Goal: Find specific page/section: Find specific page/section

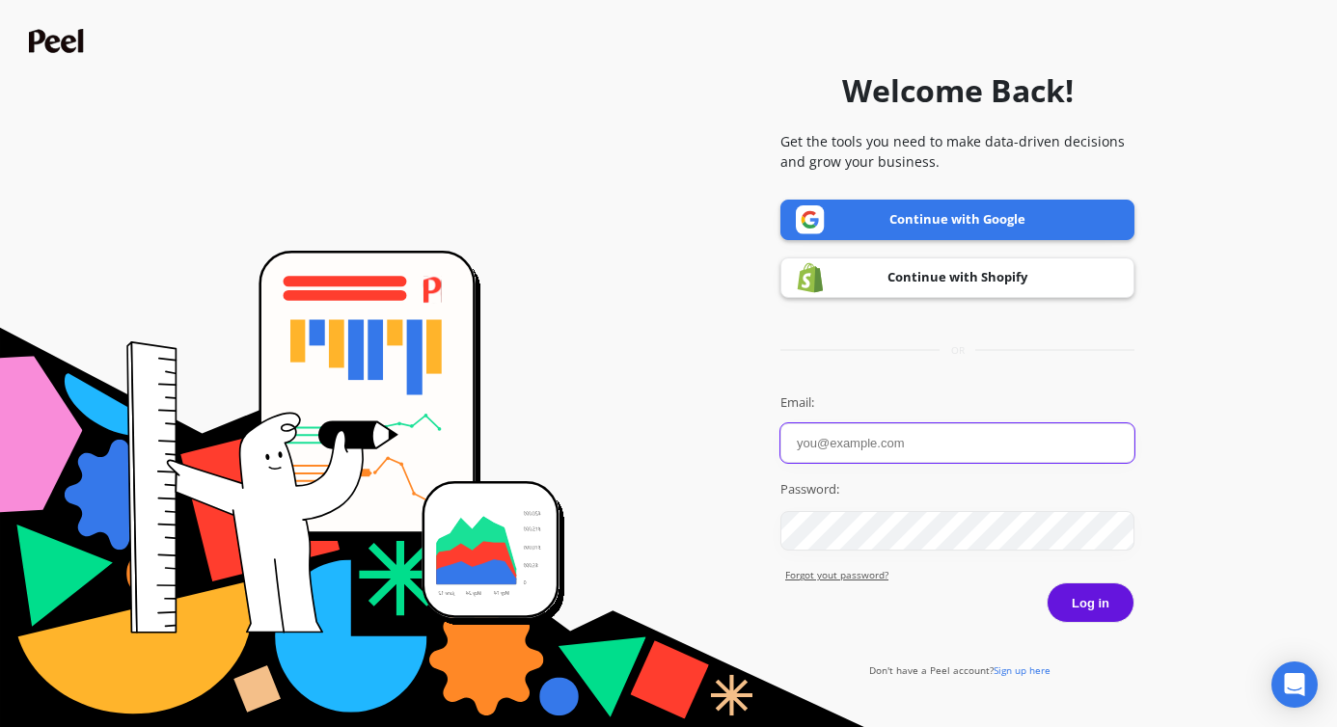
type input "audrey@patrickta.com"
drag, startPoint x: 1082, startPoint y: 597, endPoint x: 1144, endPoint y: 588, distance: 63.5
click at [1082, 597] on button "Log in" at bounding box center [1091, 603] width 88 height 41
click at [1092, 616] on button "Log in" at bounding box center [1091, 603] width 88 height 41
click at [1092, 601] on button "Log in" at bounding box center [1091, 603] width 88 height 41
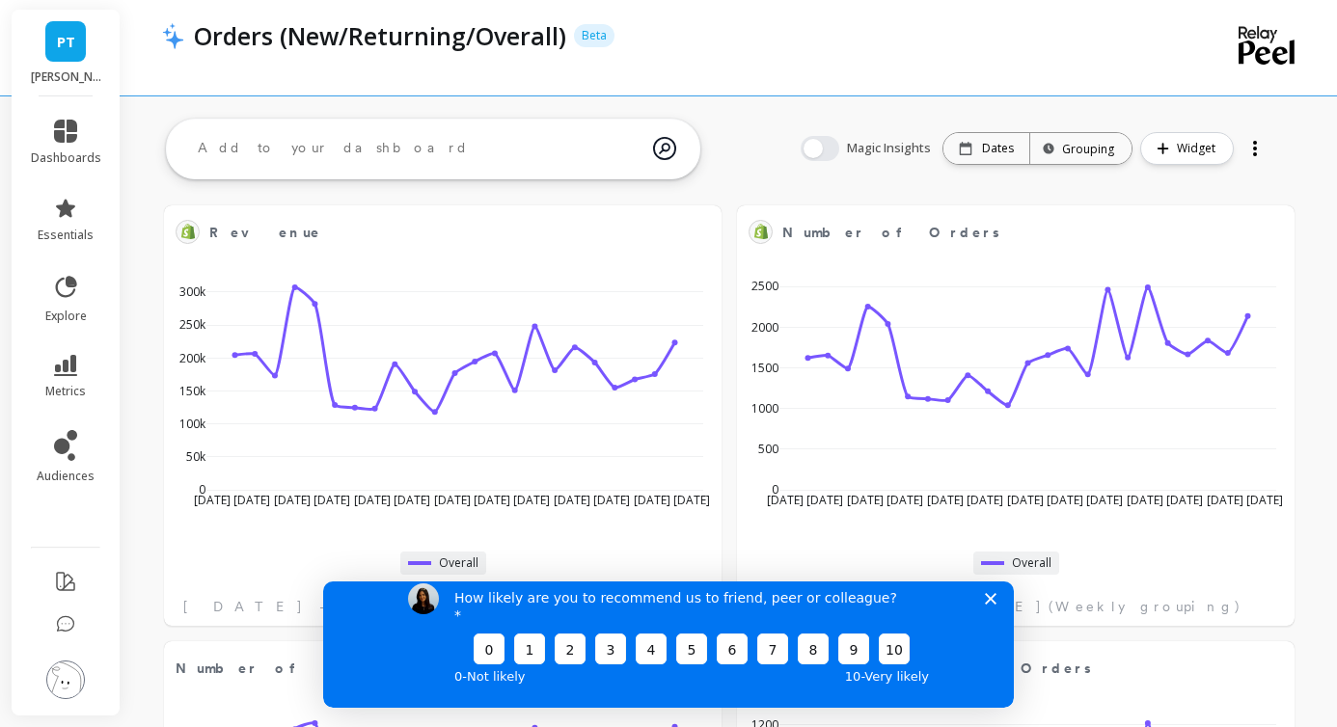
click at [65, 69] on p "[PERSON_NAME]" at bounding box center [66, 76] width 70 height 15
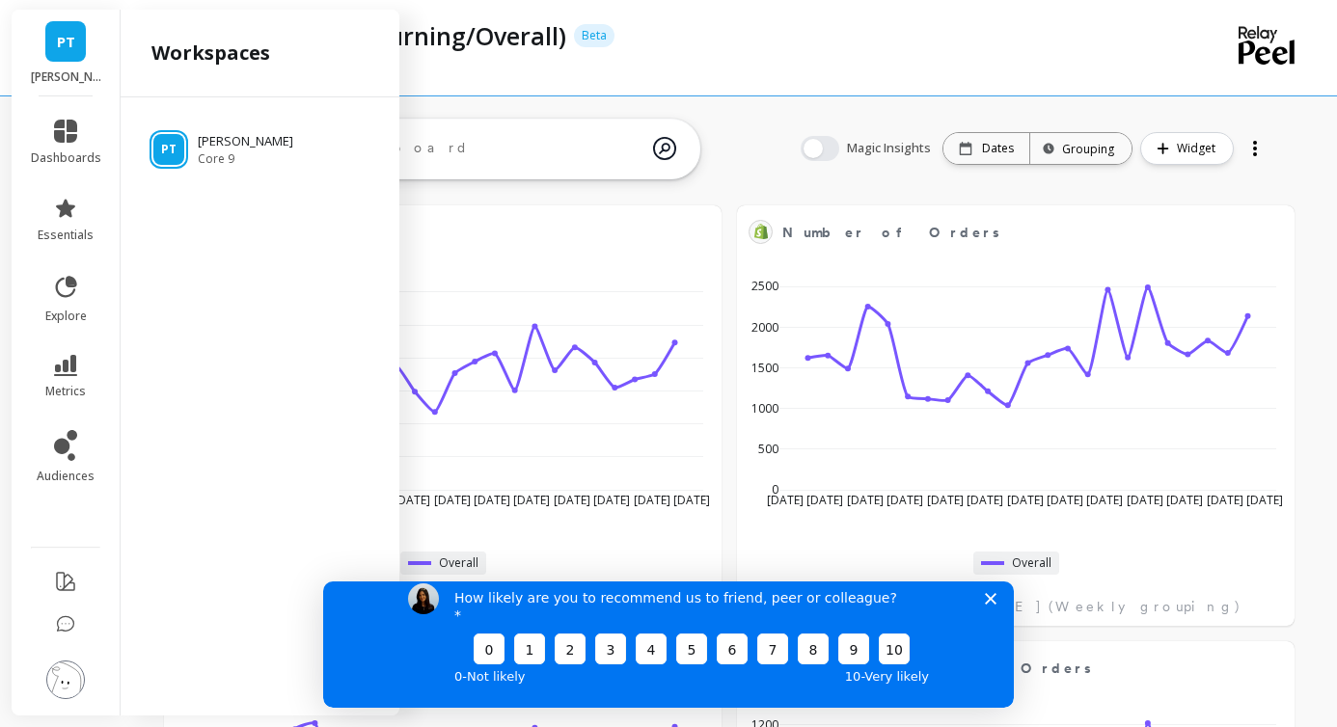
scroll to position [494, 0]
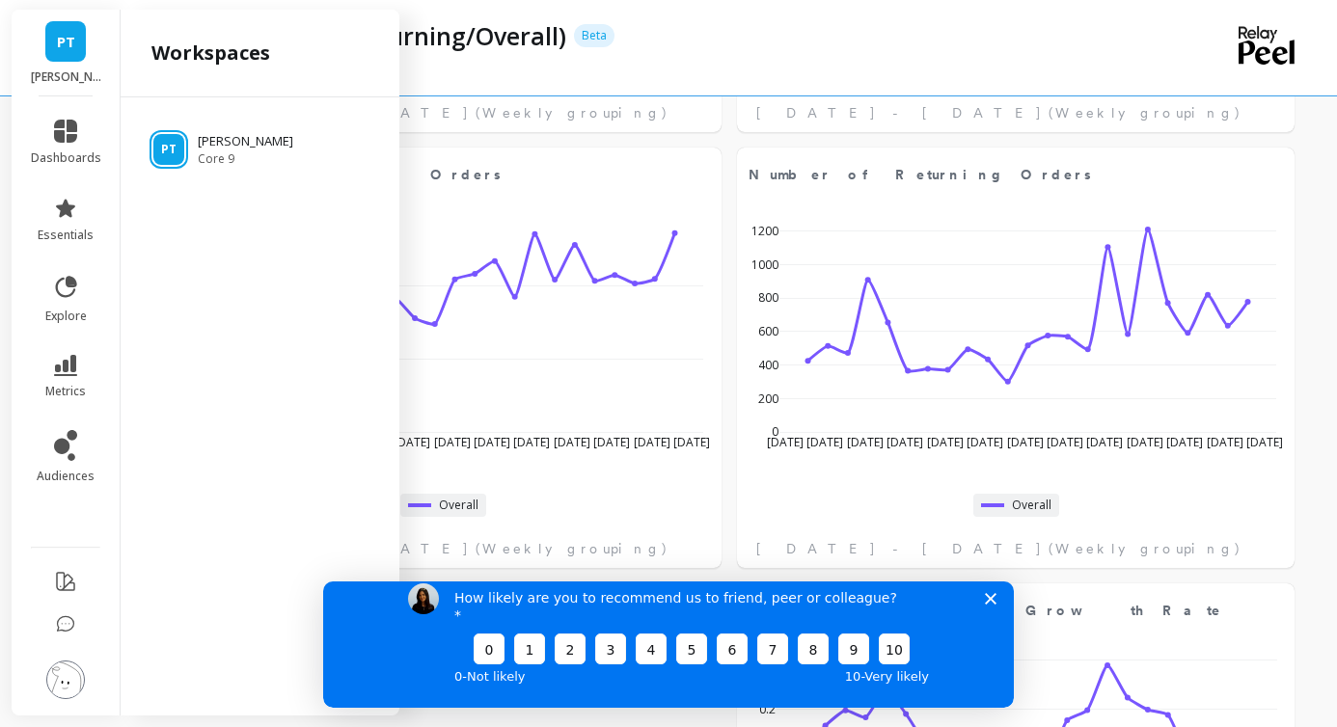
click at [62, 675] on img at bounding box center [65, 680] width 39 height 39
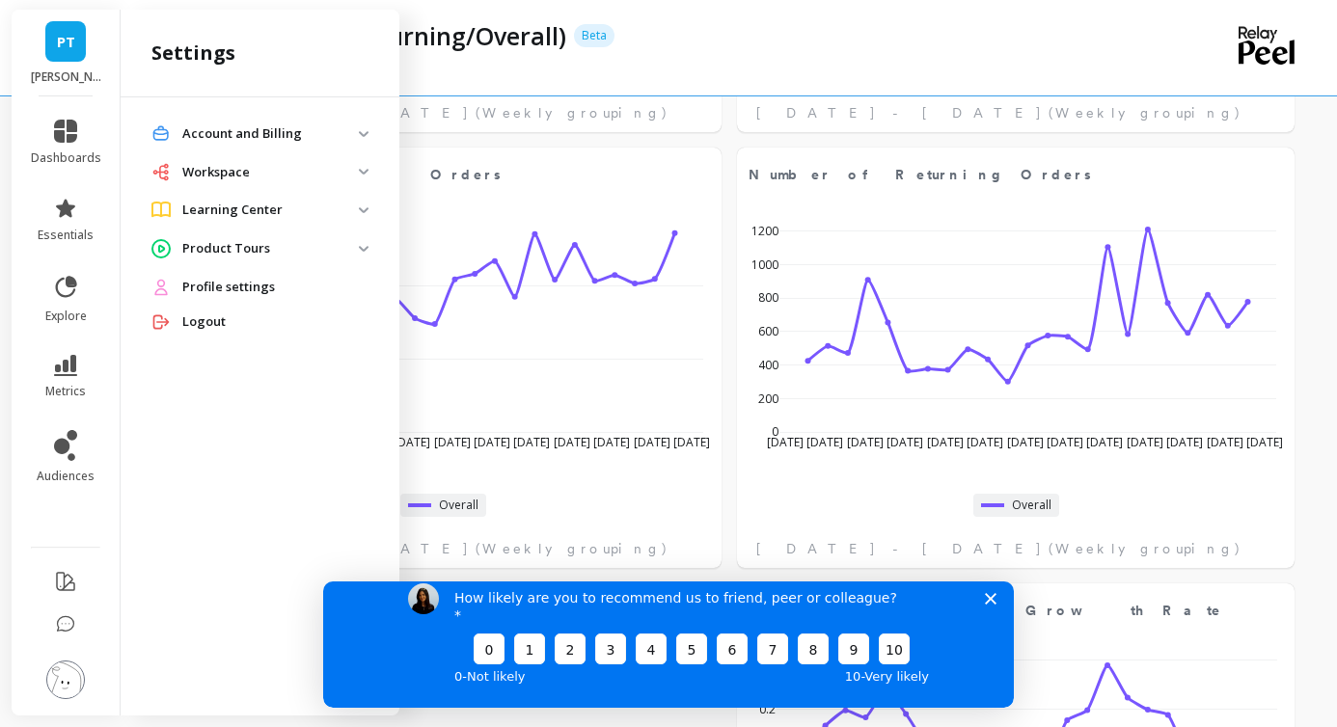
click at [996, 604] on icon "Close survey" at bounding box center [991, 598] width 12 height 12
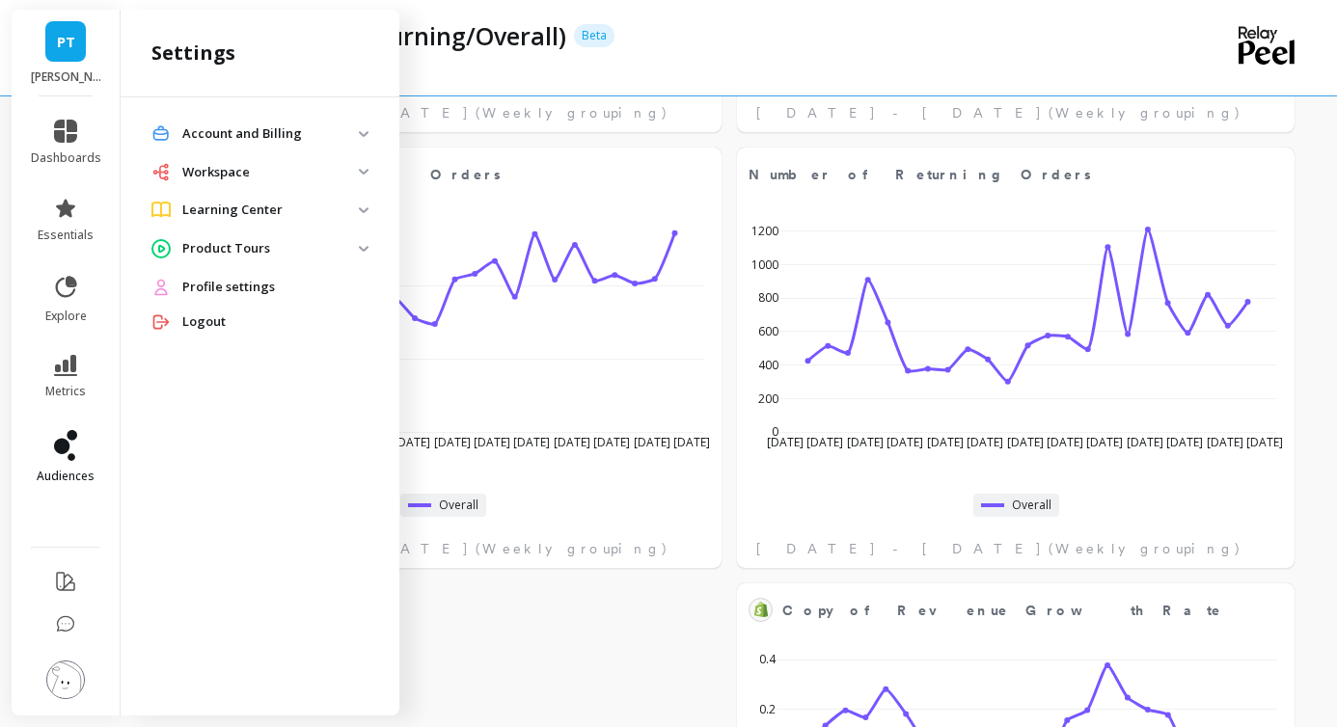
scroll to position [803, 0]
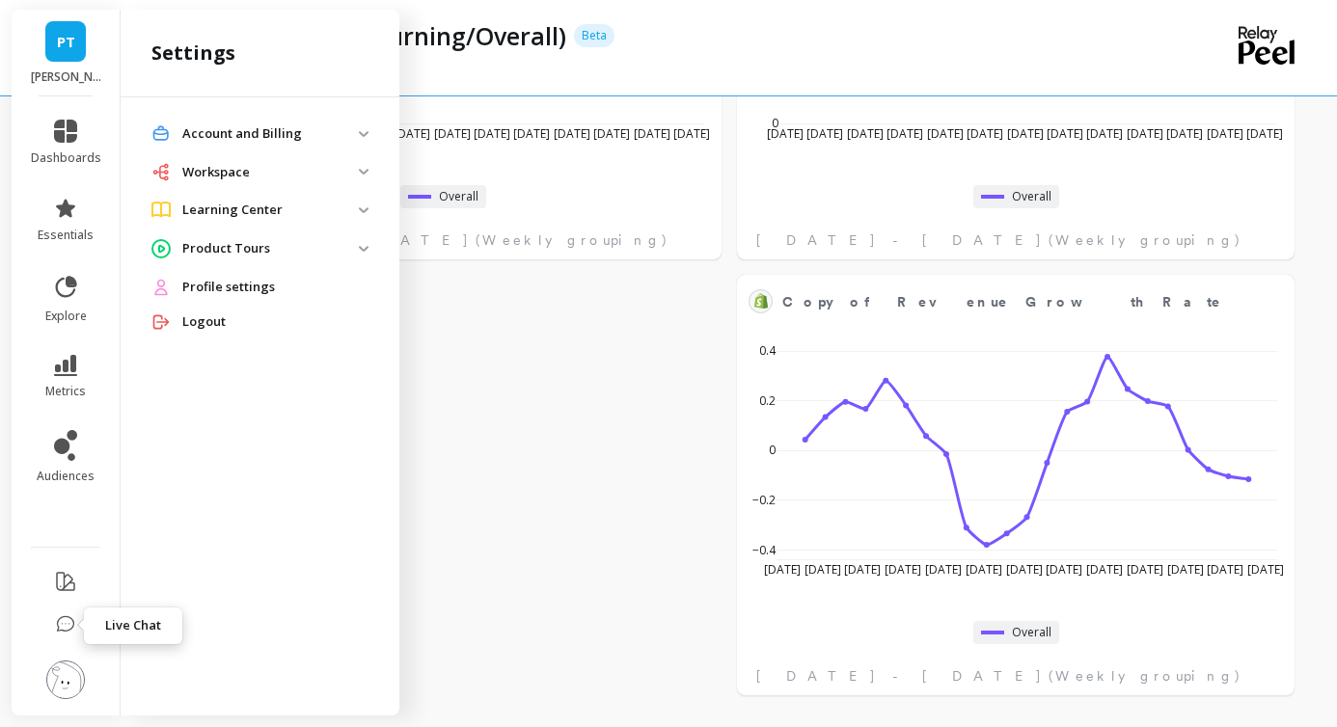
click at [64, 637] on button at bounding box center [65, 626] width 19 height 41
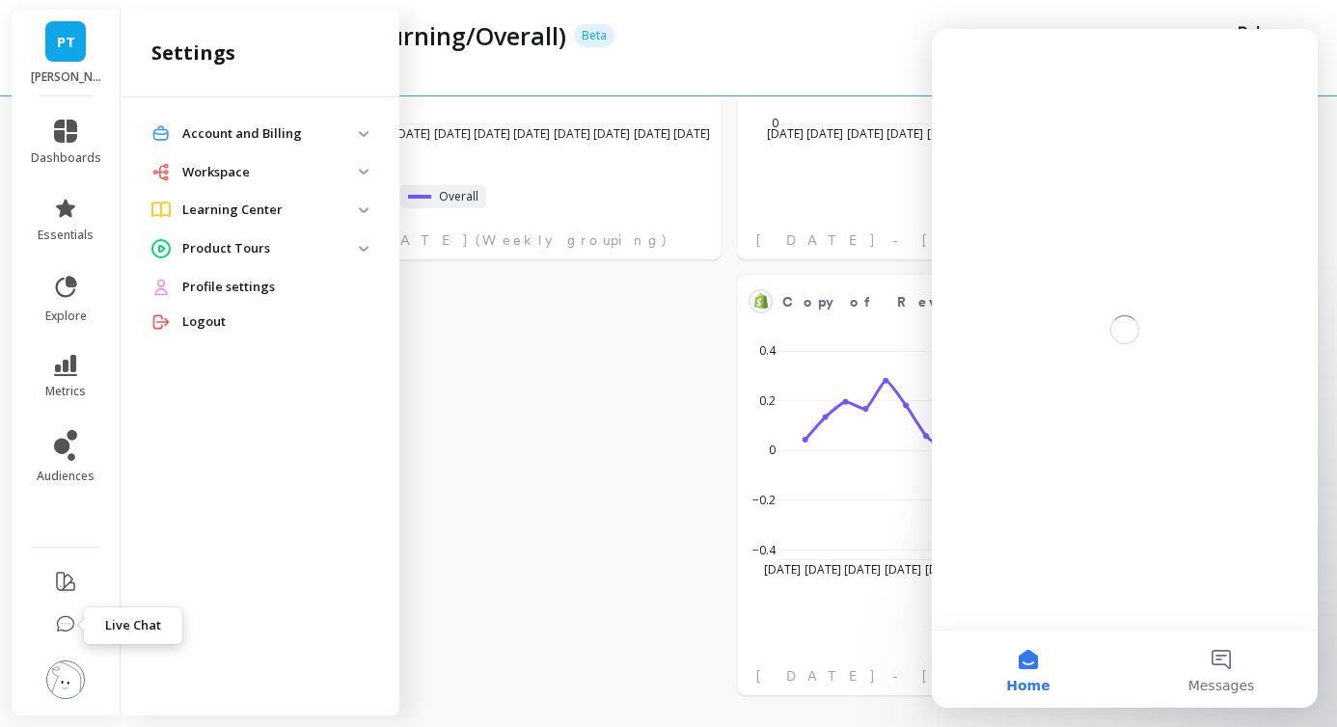
scroll to position [0, 0]
click at [65, 586] on icon at bounding box center [65, 581] width 17 height 17
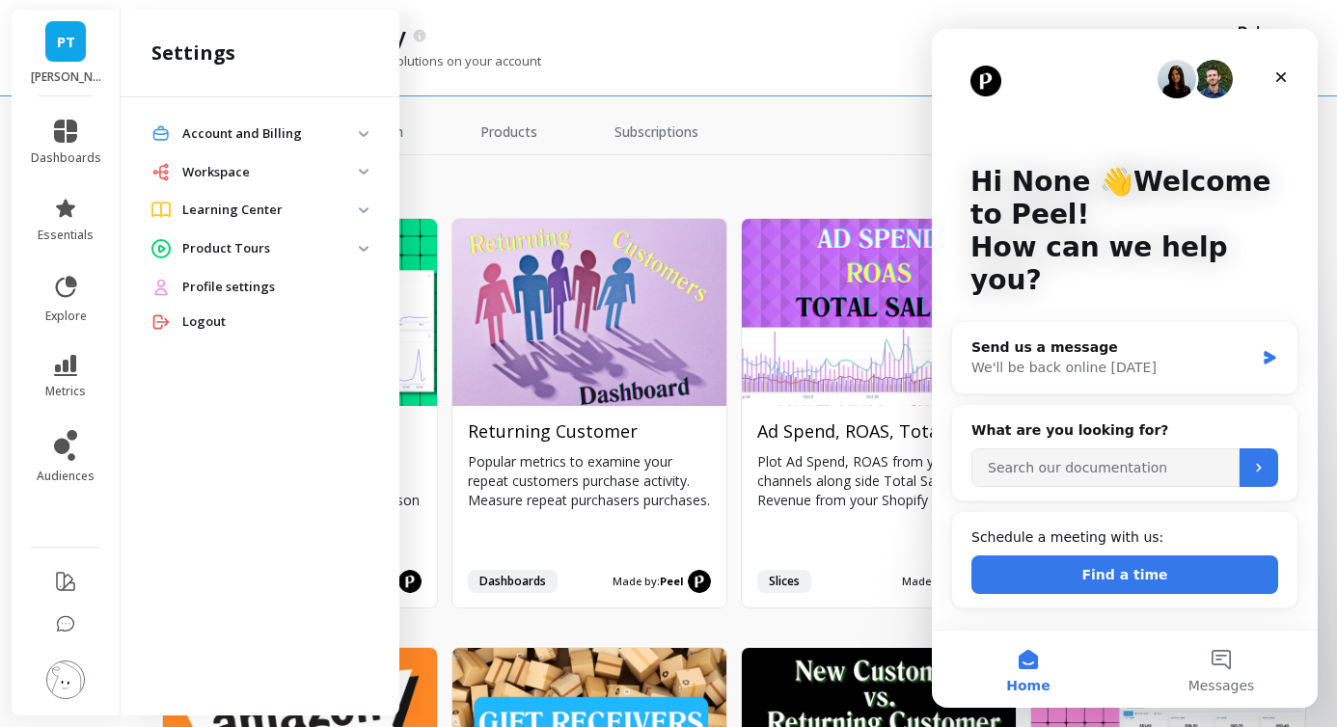
click at [1278, 95] on div "Intercom messenger" at bounding box center [1125, 79] width 309 height 39
click at [1280, 85] on div "Close" at bounding box center [1281, 77] width 35 height 35
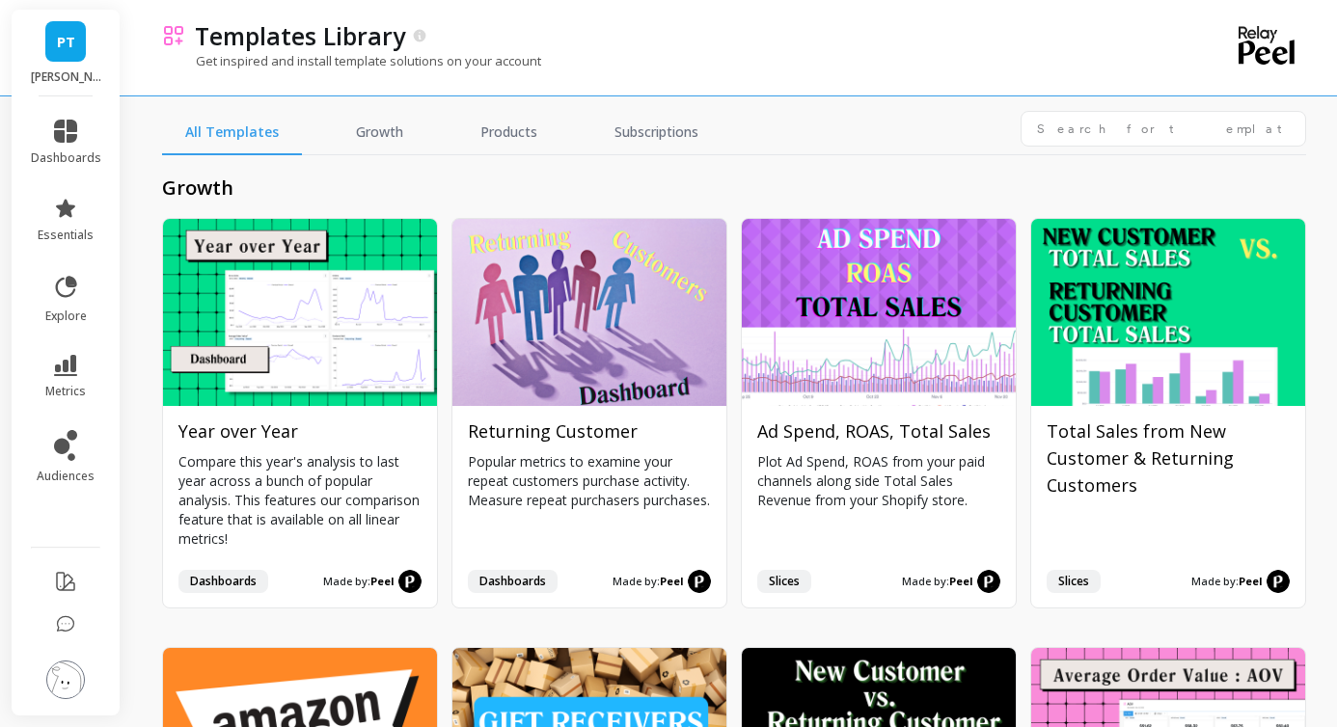
click at [1274, 61] on icon at bounding box center [1267, 45] width 56 height 39
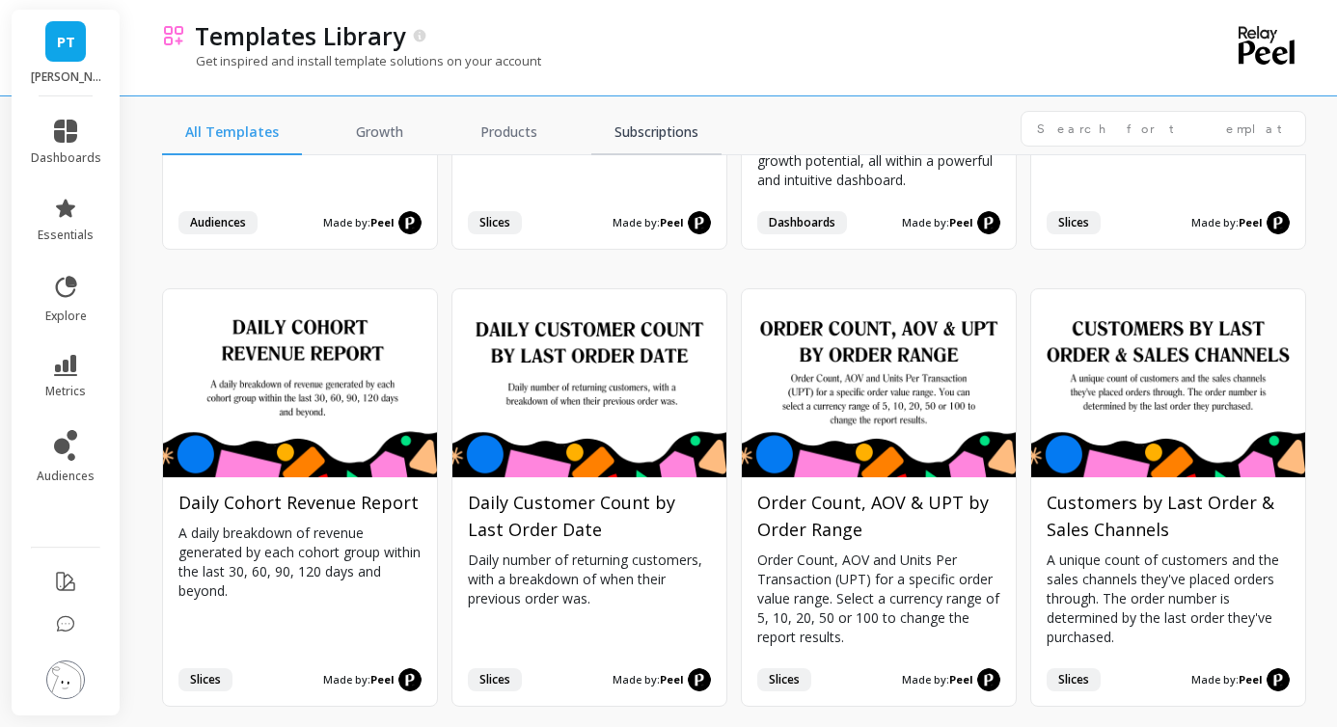
click at [633, 120] on link "Subscriptions" at bounding box center [656, 133] width 130 height 44
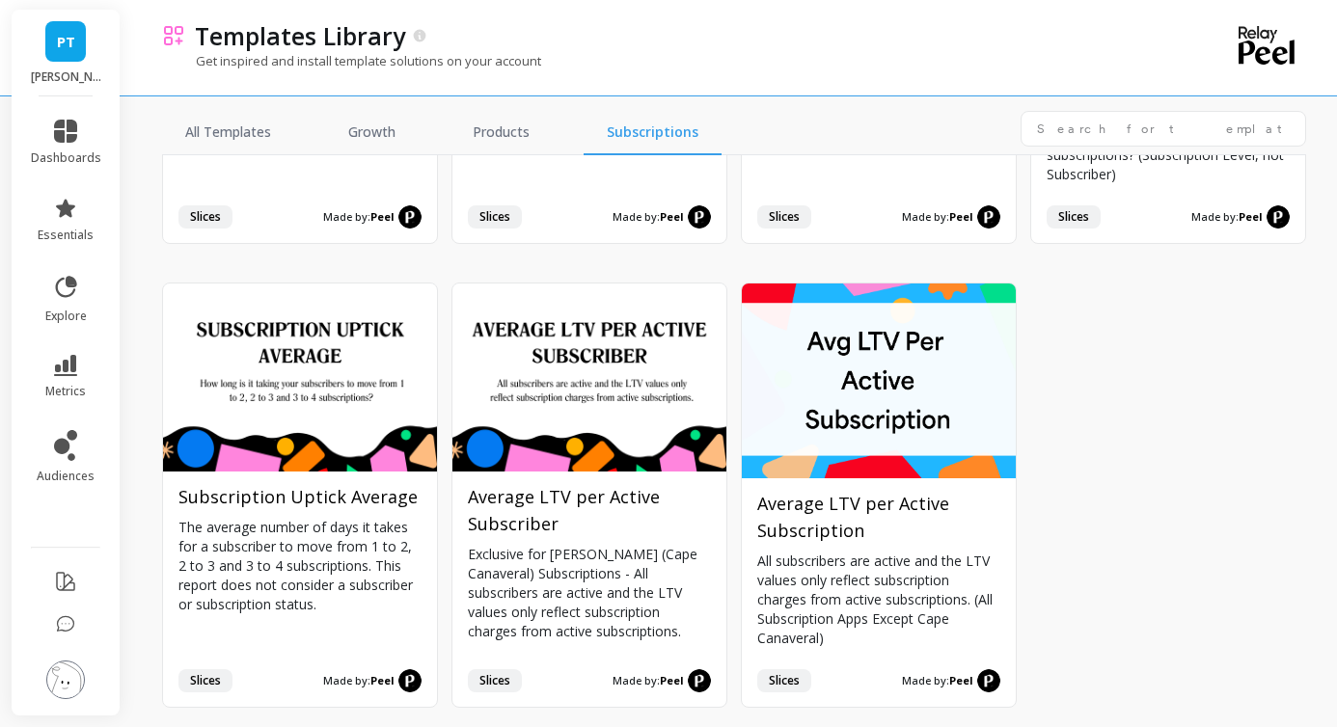
scroll to position [2297, 0]
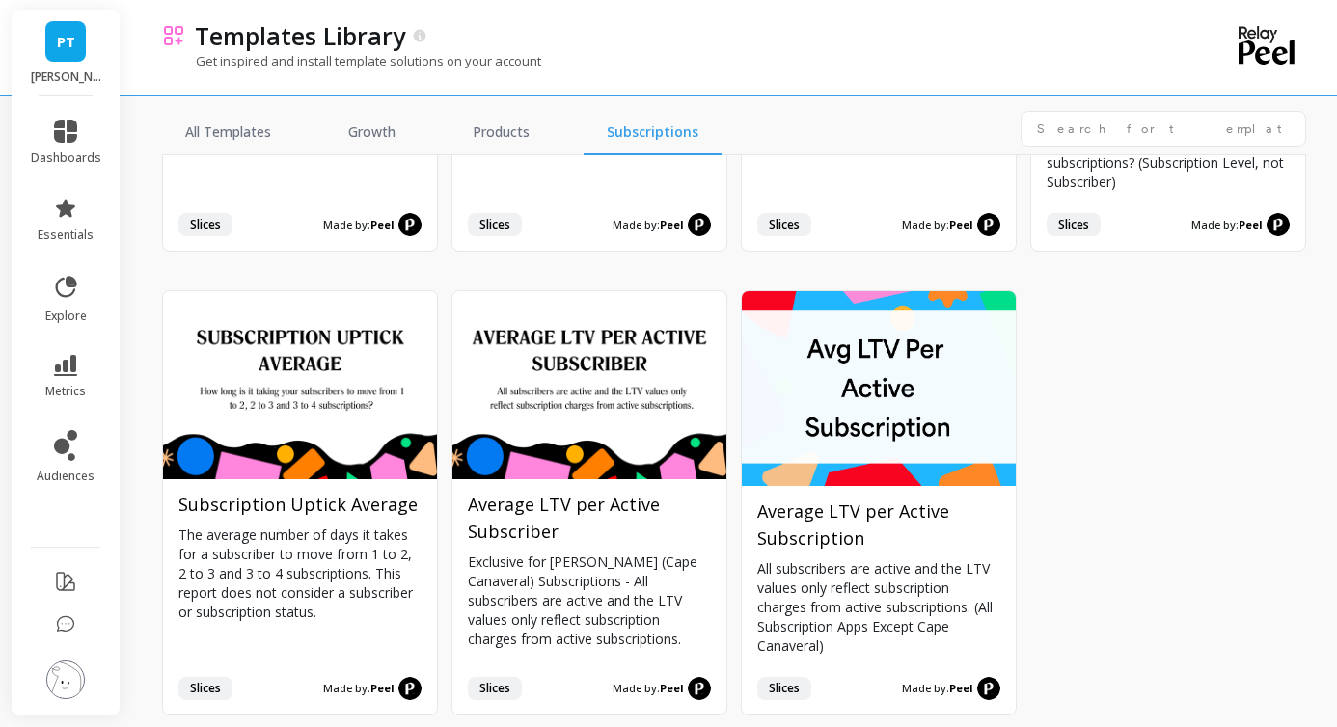
click at [634, 140] on link "Subscriptions" at bounding box center [653, 133] width 138 height 44
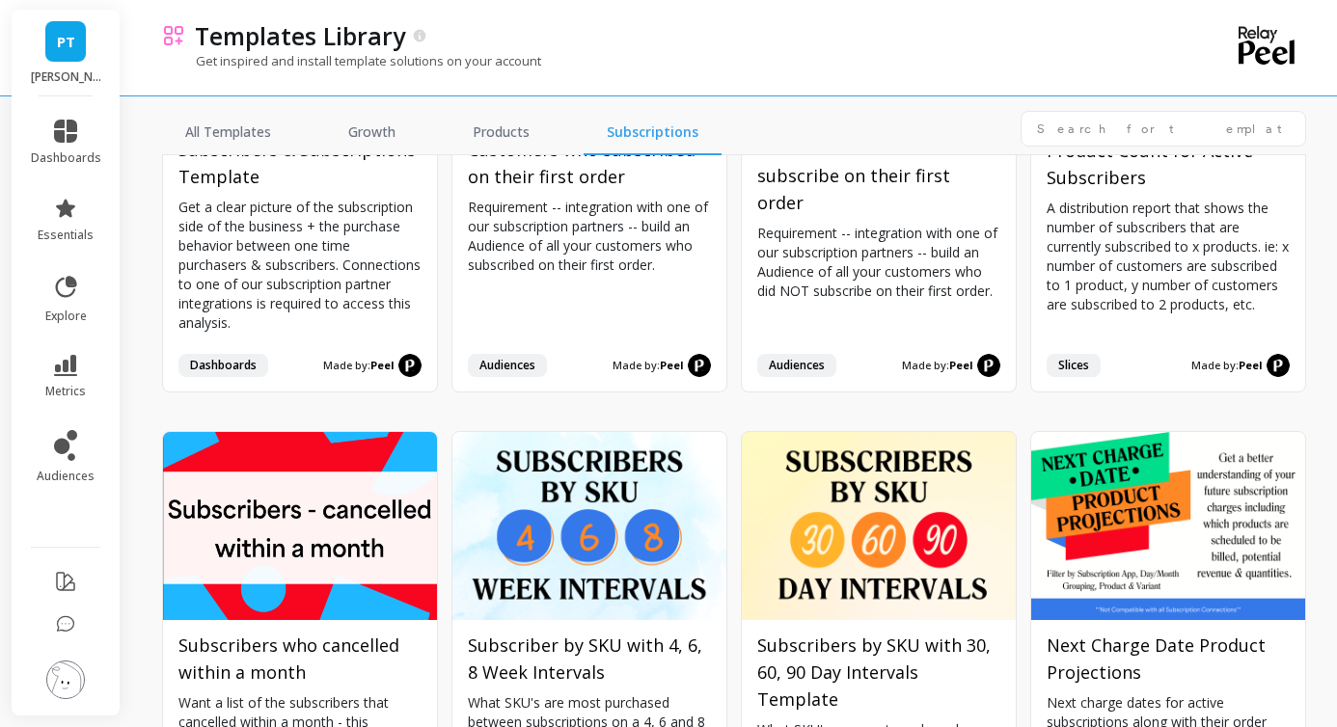
scroll to position [0, 0]
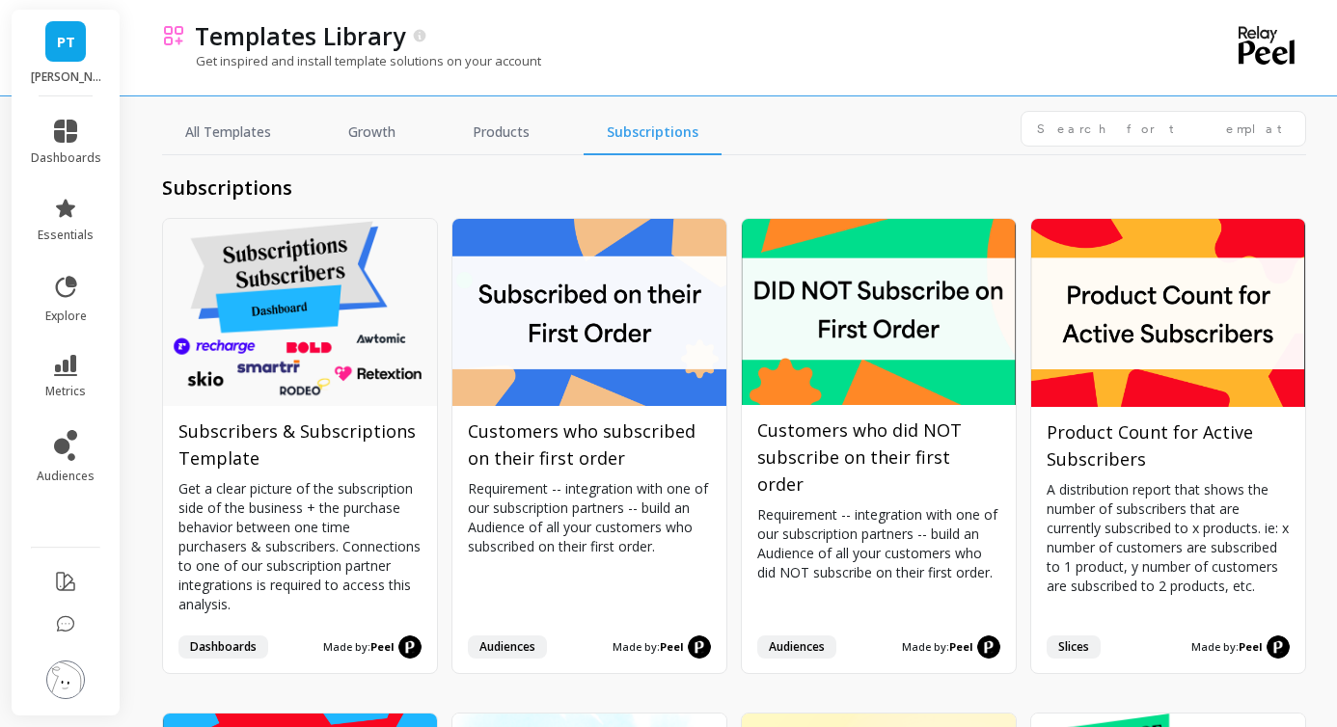
click at [89, 48] on div "PT [PERSON_NAME]" at bounding box center [66, 53] width 108 height 87
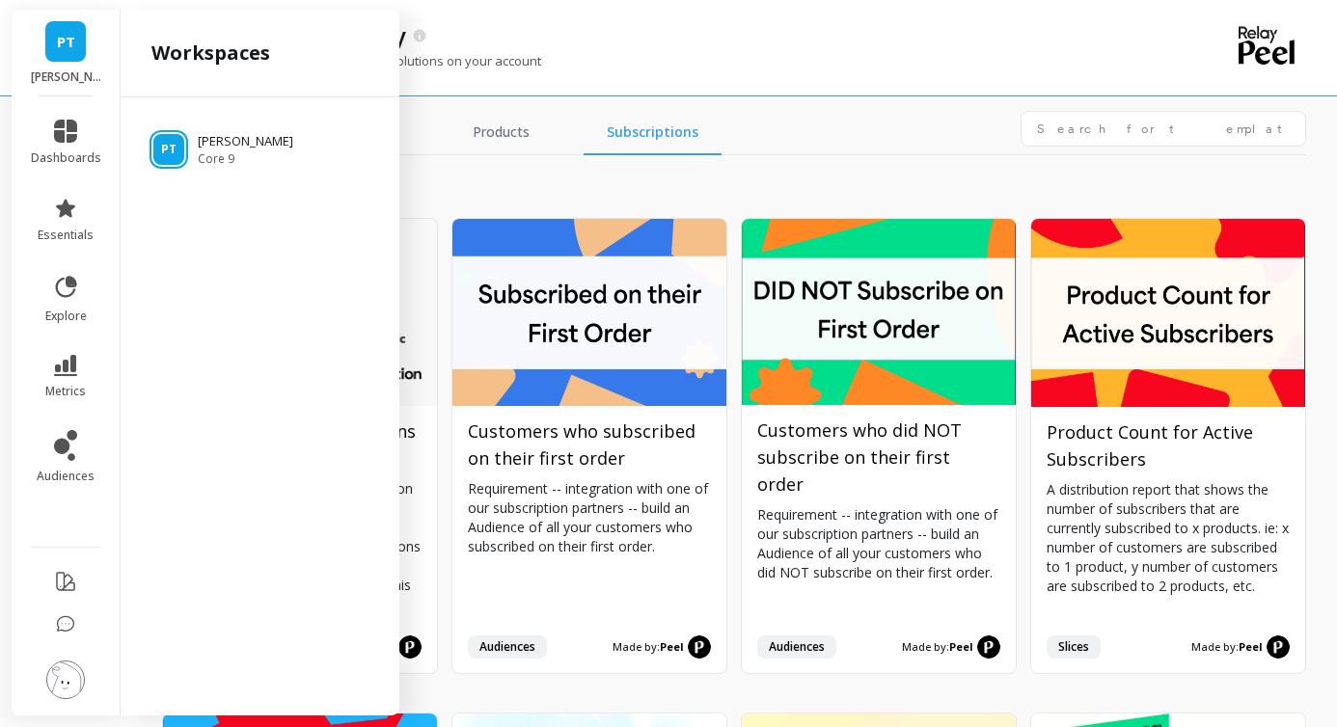
click at [70, 51] on span "PT" at bounding box center [66, 42] width 18 height 22
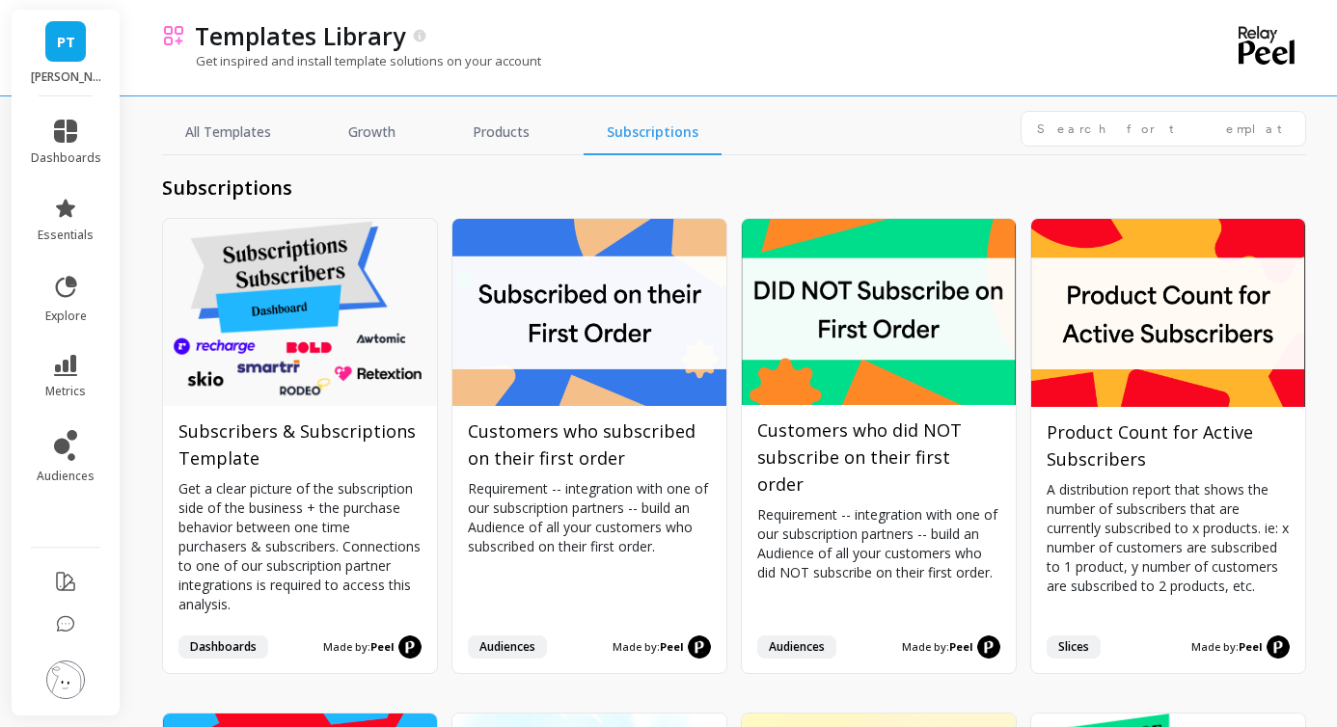
click at [70, 51] on span "PT" at bounding box center [66, 42] width 18 height 22
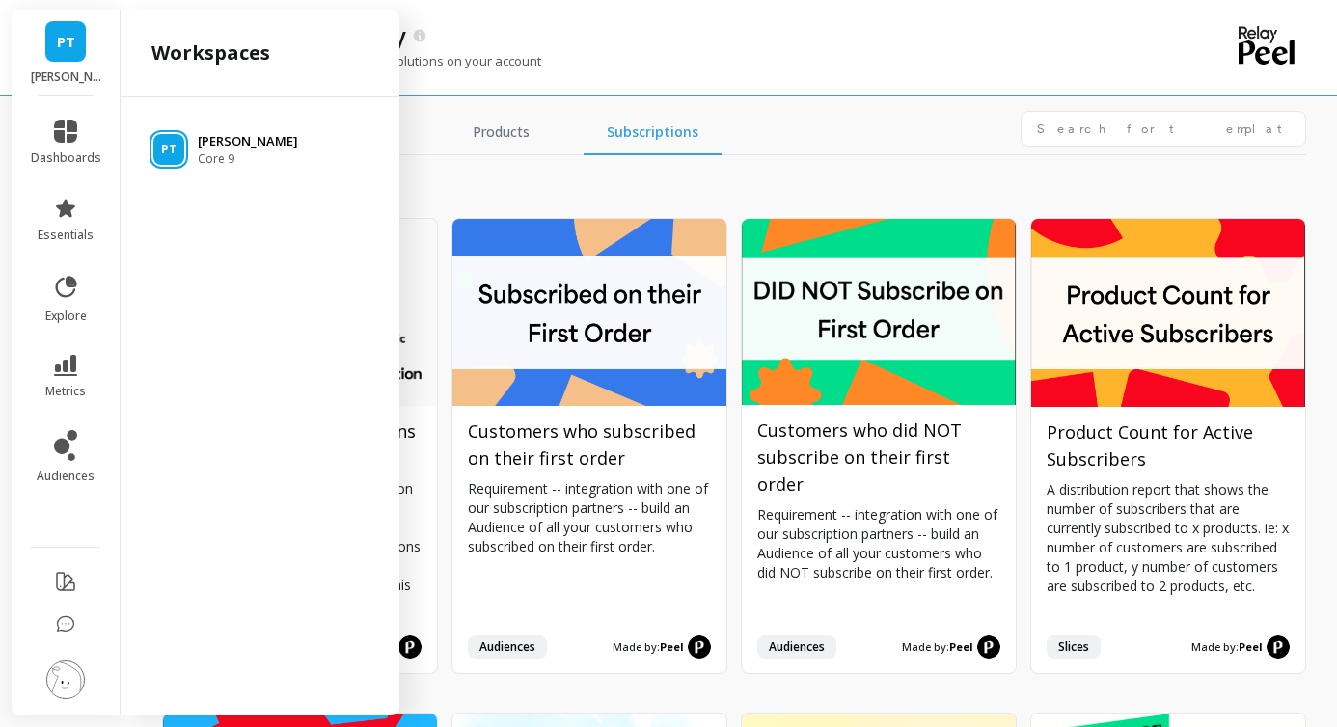
click at [206, 134] on p "[PERSON_NAME]" at bounding box center [248, 141] width 100 height 19
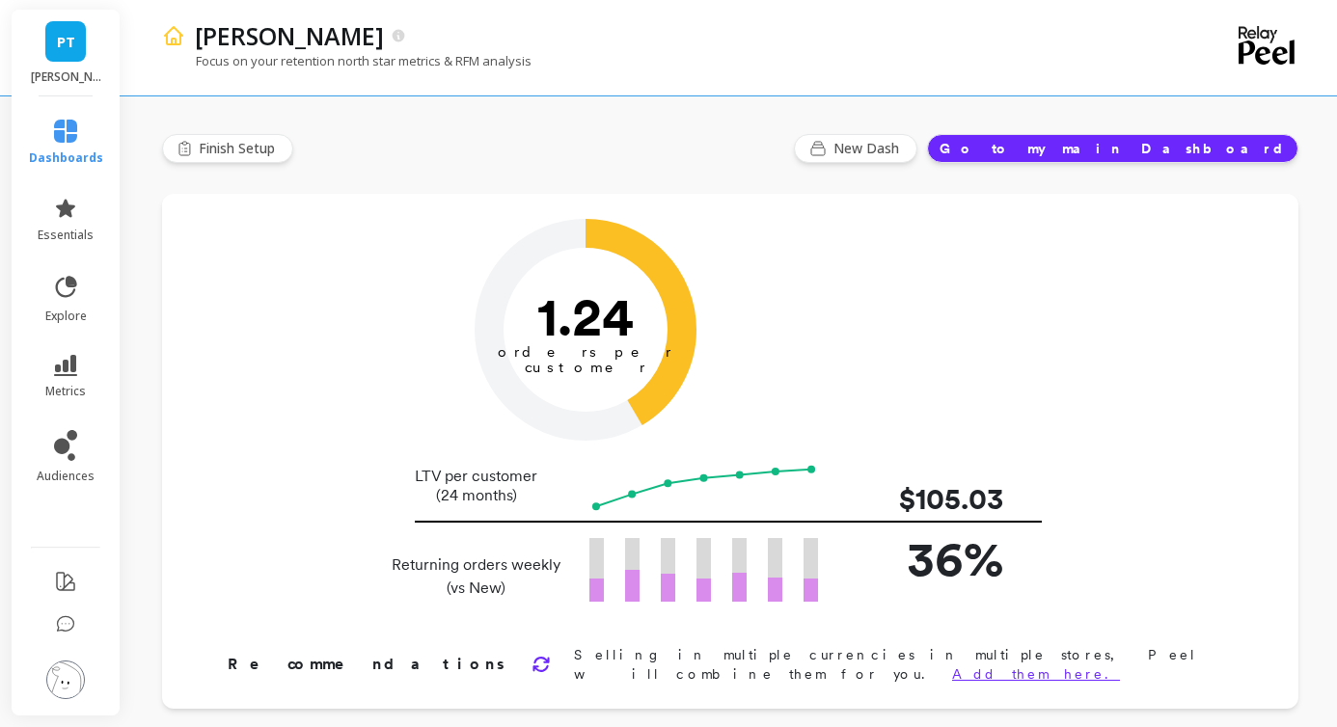
click at [64, 67] on div "PT [PERSON_NAME]" at bounding box center [66, 53] width 108 height 87
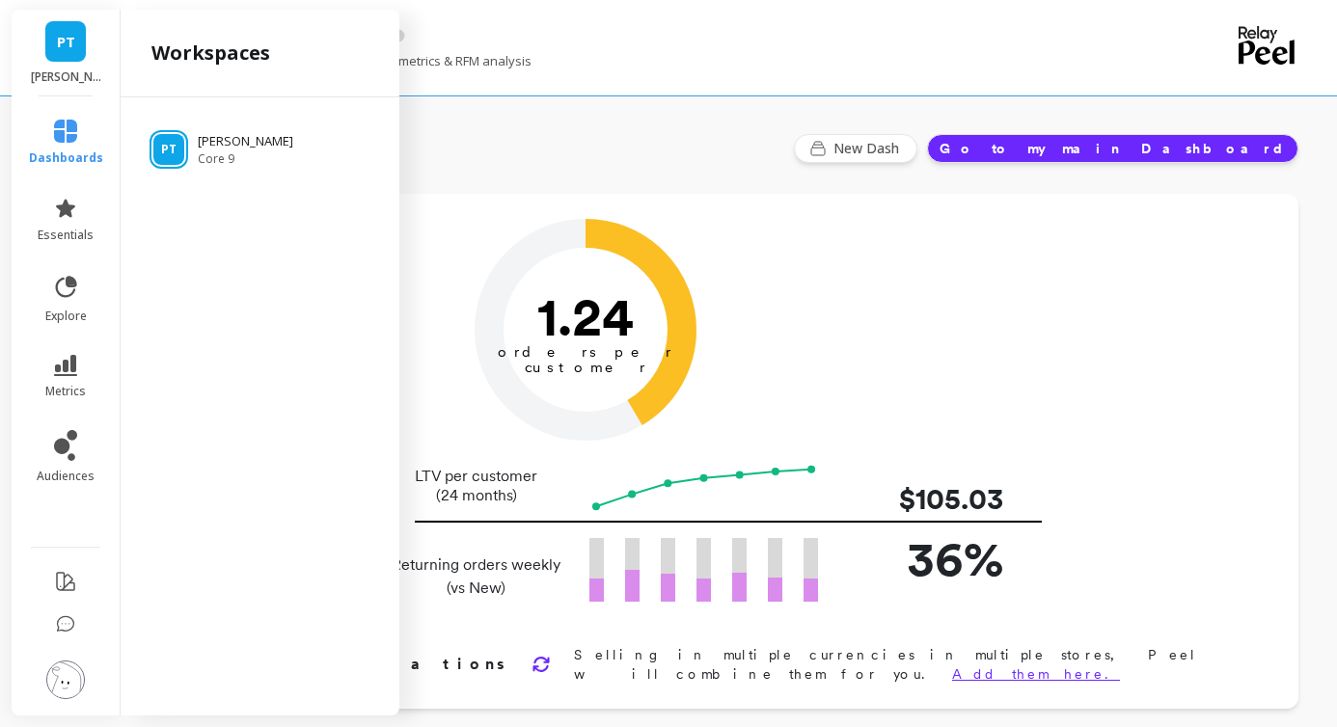
click at [77, 44] on link "PT" at bounding box center [65, 41] width 41 height 41
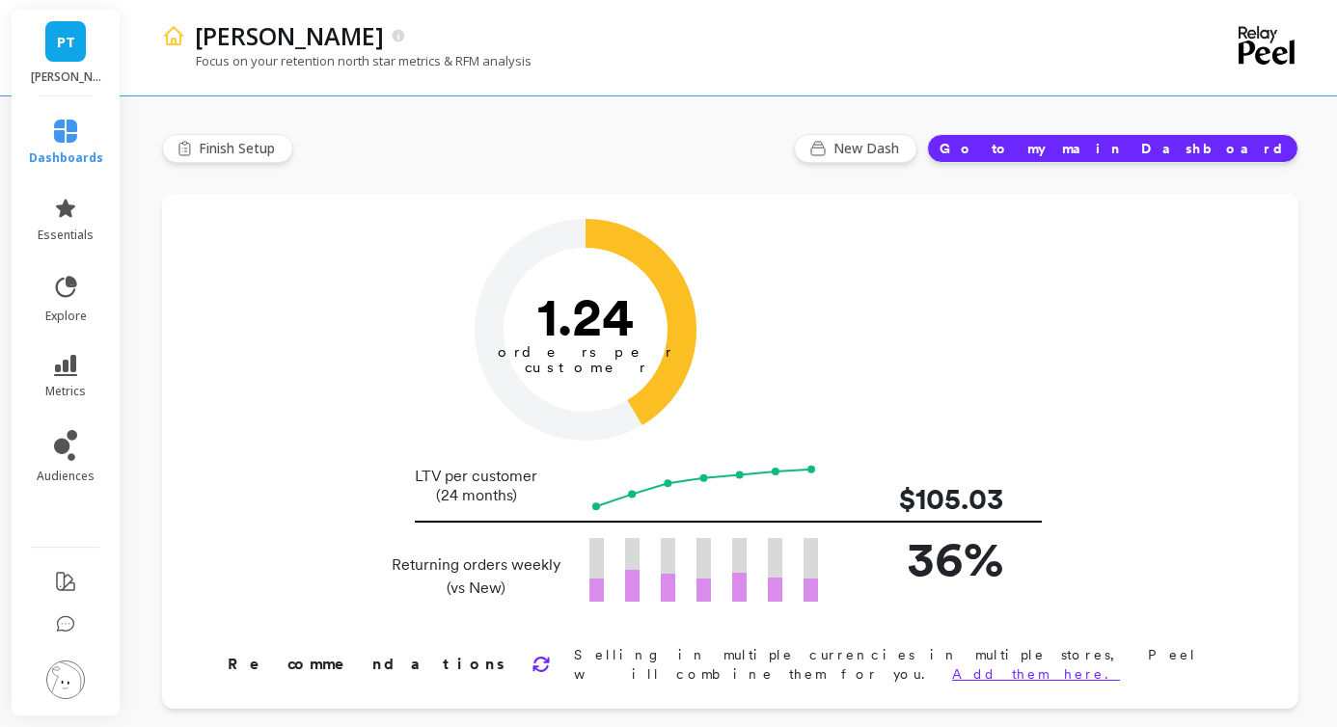
click at [77, 44] on link "PT" at bounding box center [65, 41] width 41 height 41
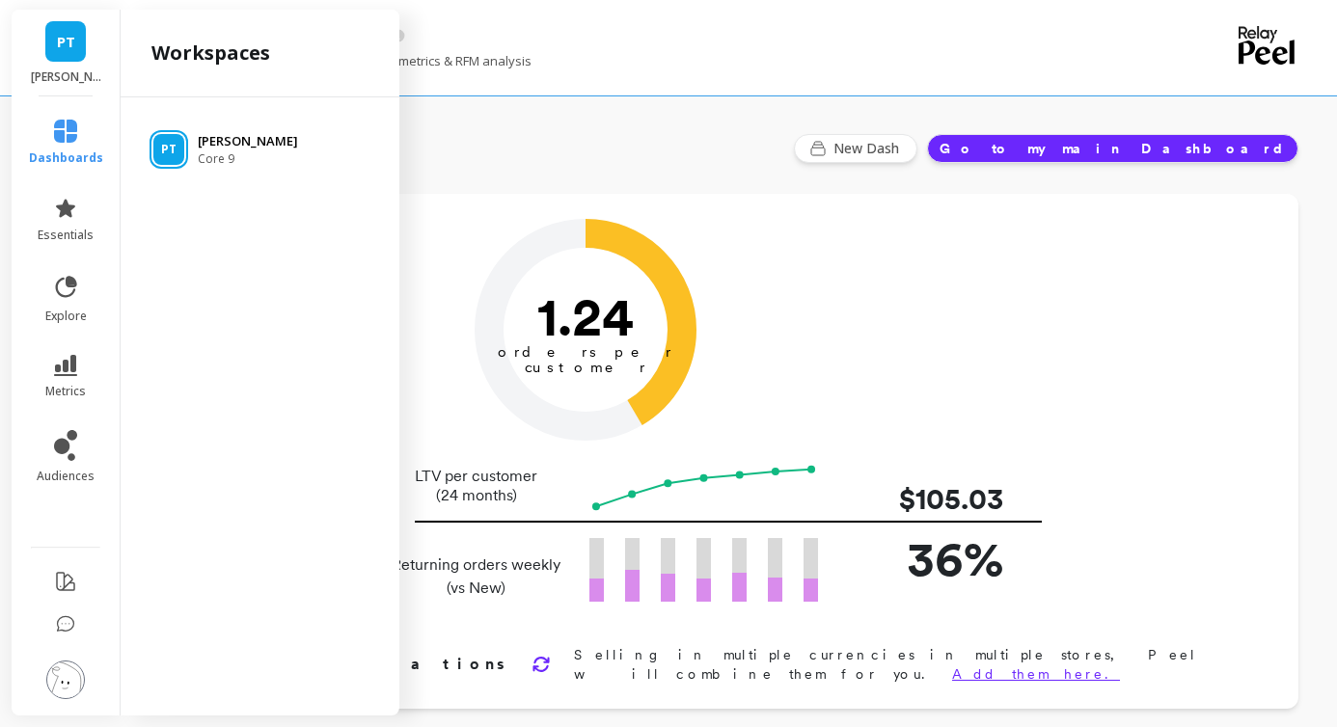
click at [212, 134] on p "Patrick Ta" at bounding box center [248, 141] width 100 height 19
click at [170, 150] on span "PT" at bounding box center [168, 149] width 15 height 15
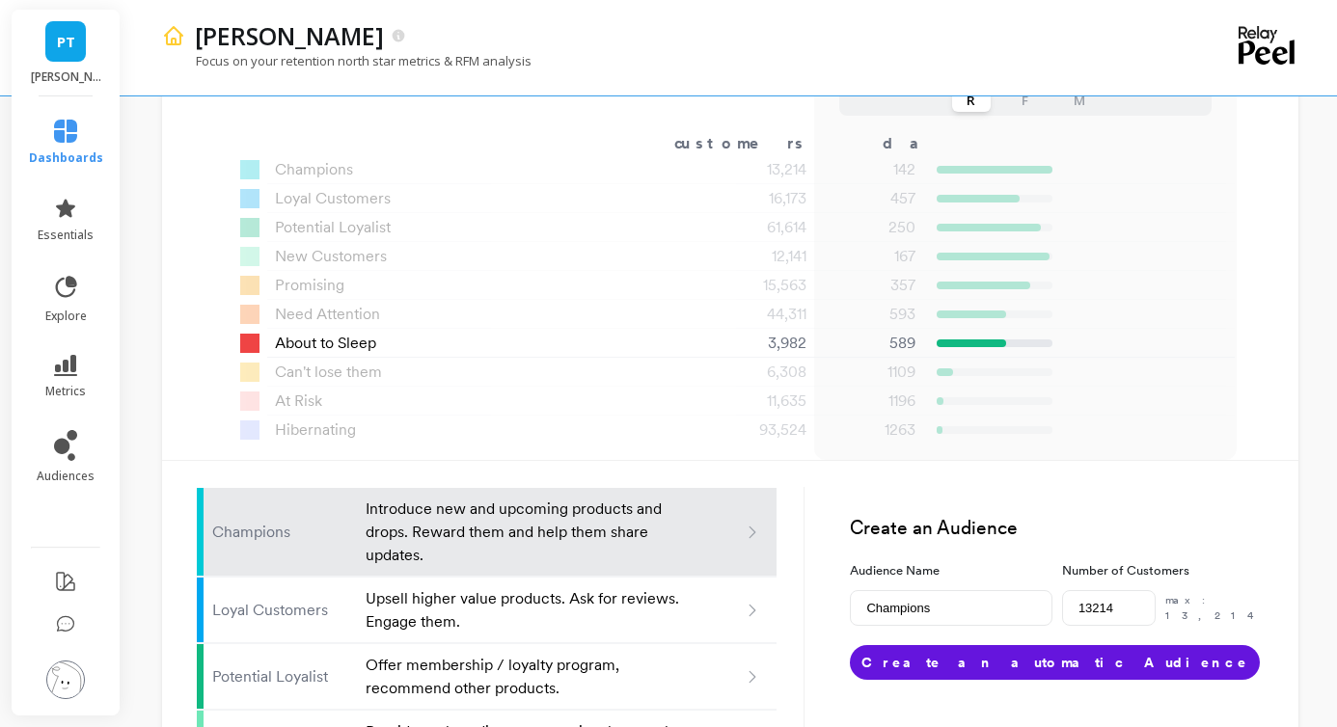
scroll to position [1492, 0]
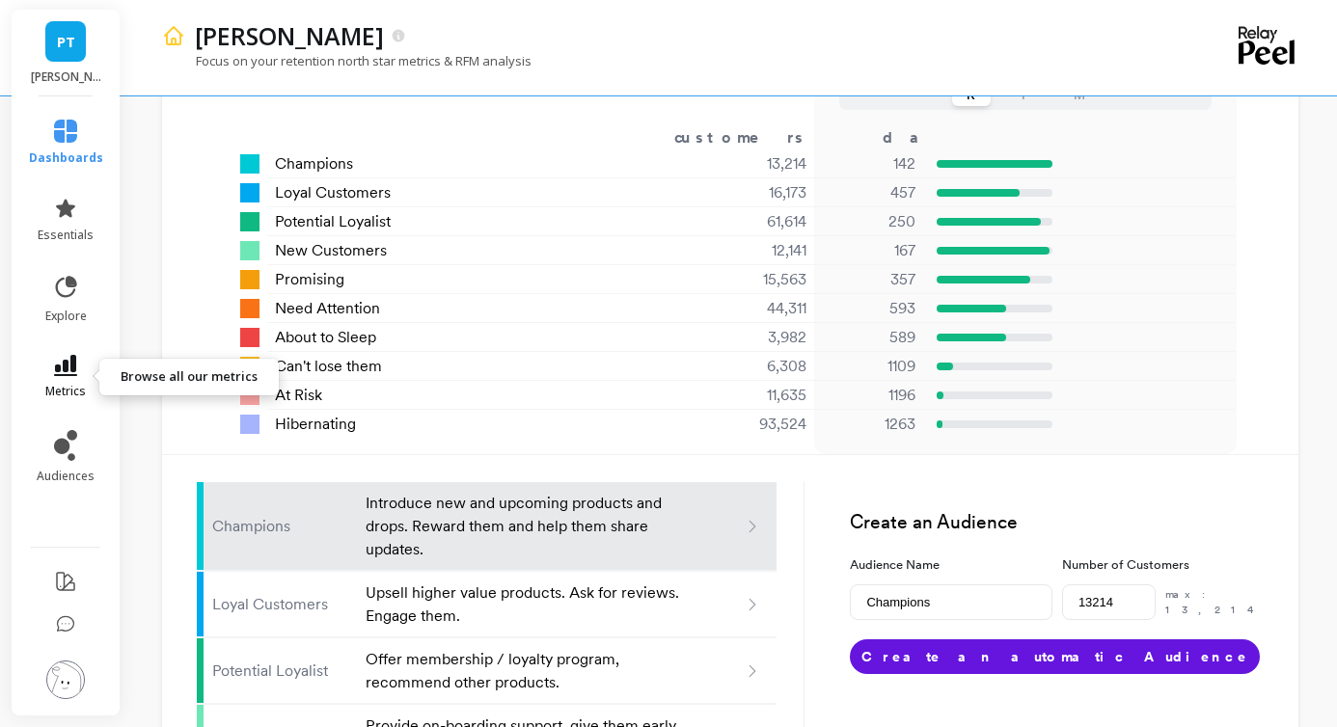
click at [62, 380] on link "metrics" at bounding box center [66, 377] width 74 height 44
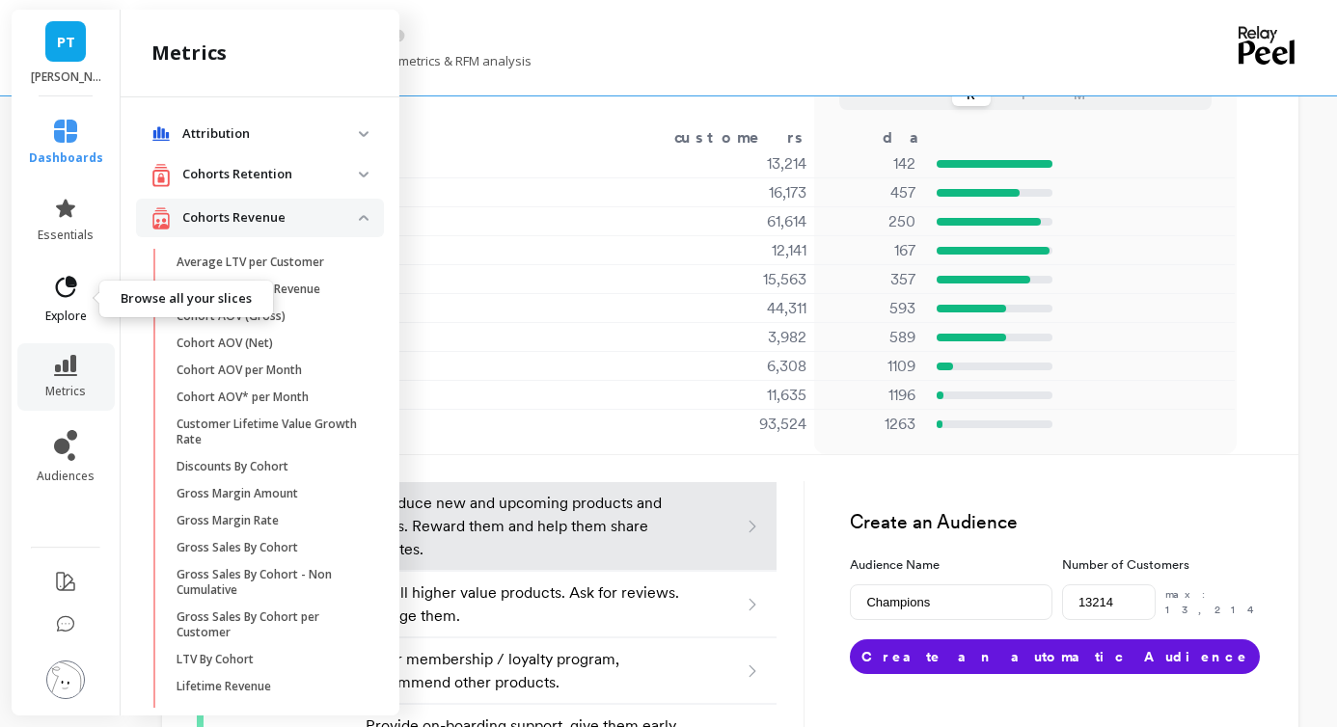
click at [69, 307] on link "explore" at bounding box center [66, 299] width 74 height 50
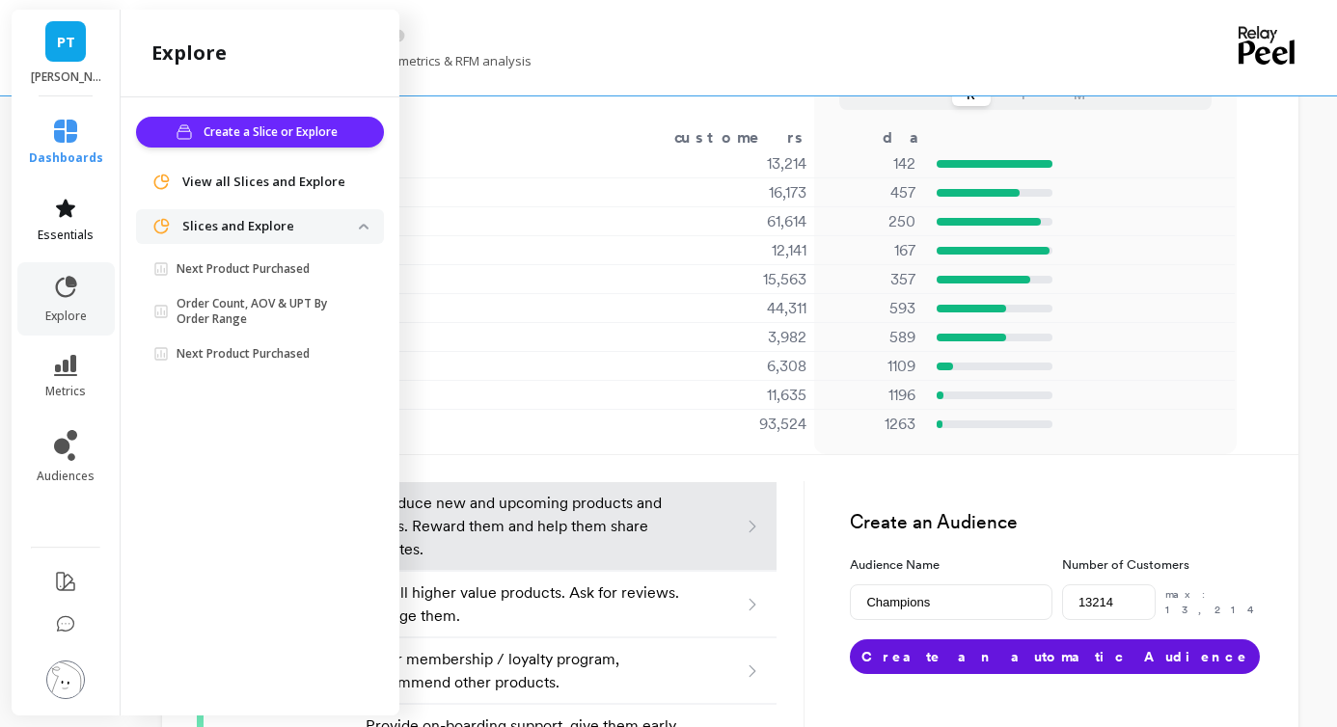
click at [70, 221] on link "essentials" at bounding box center [66, 220] width 74 height 46
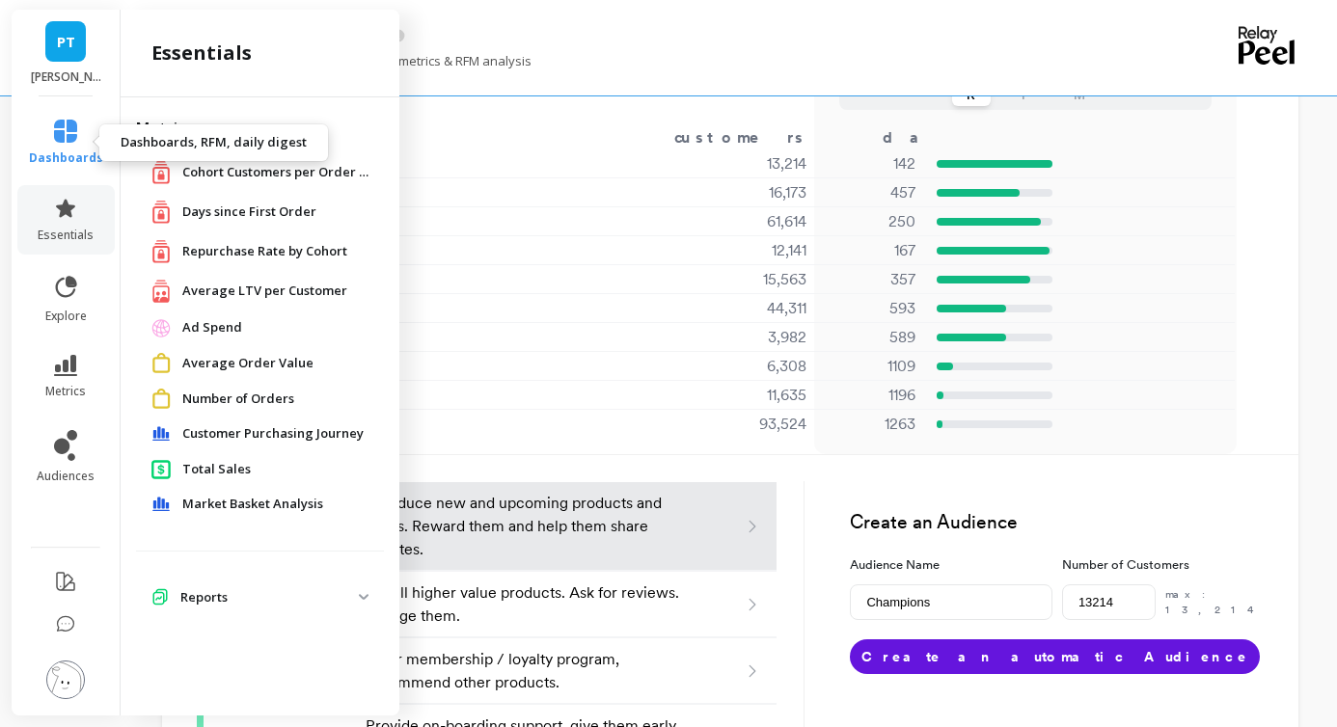
click at [65, 162] on span "dashboards" at bounding box center [66, 158] width 74 height 15
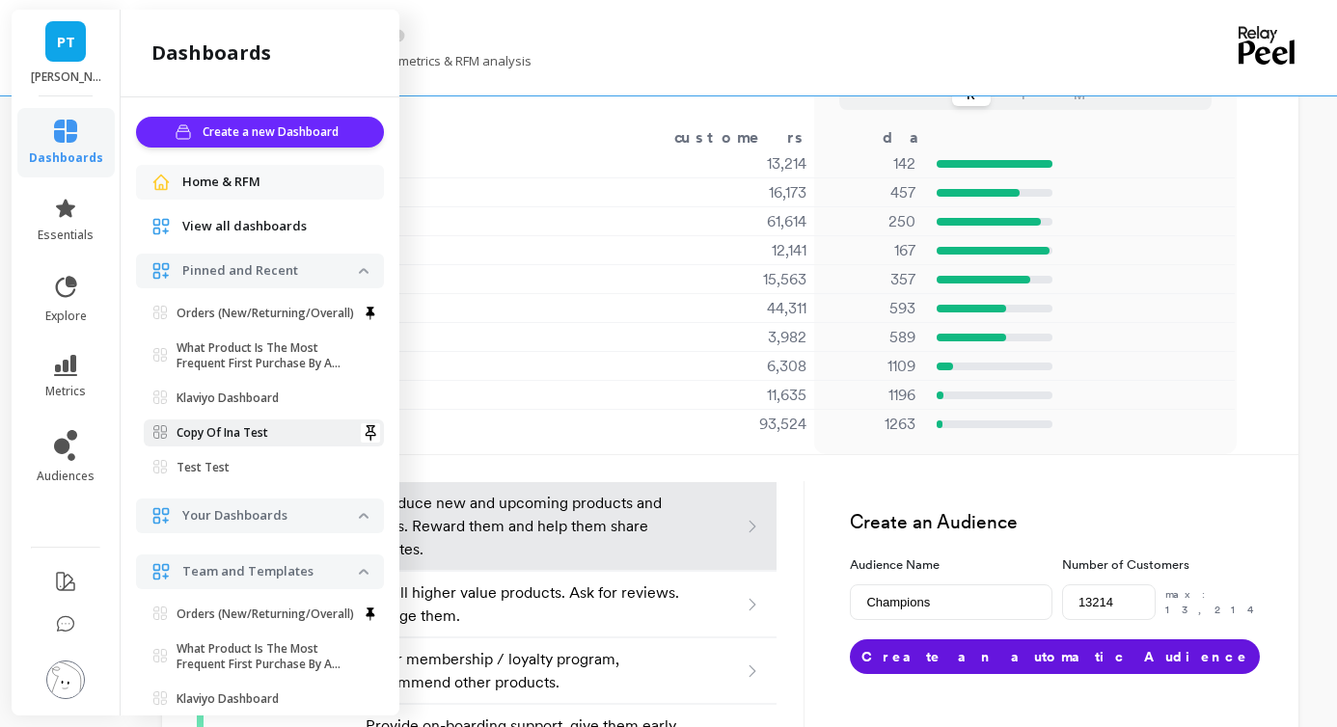
scroll to position [136, 0]
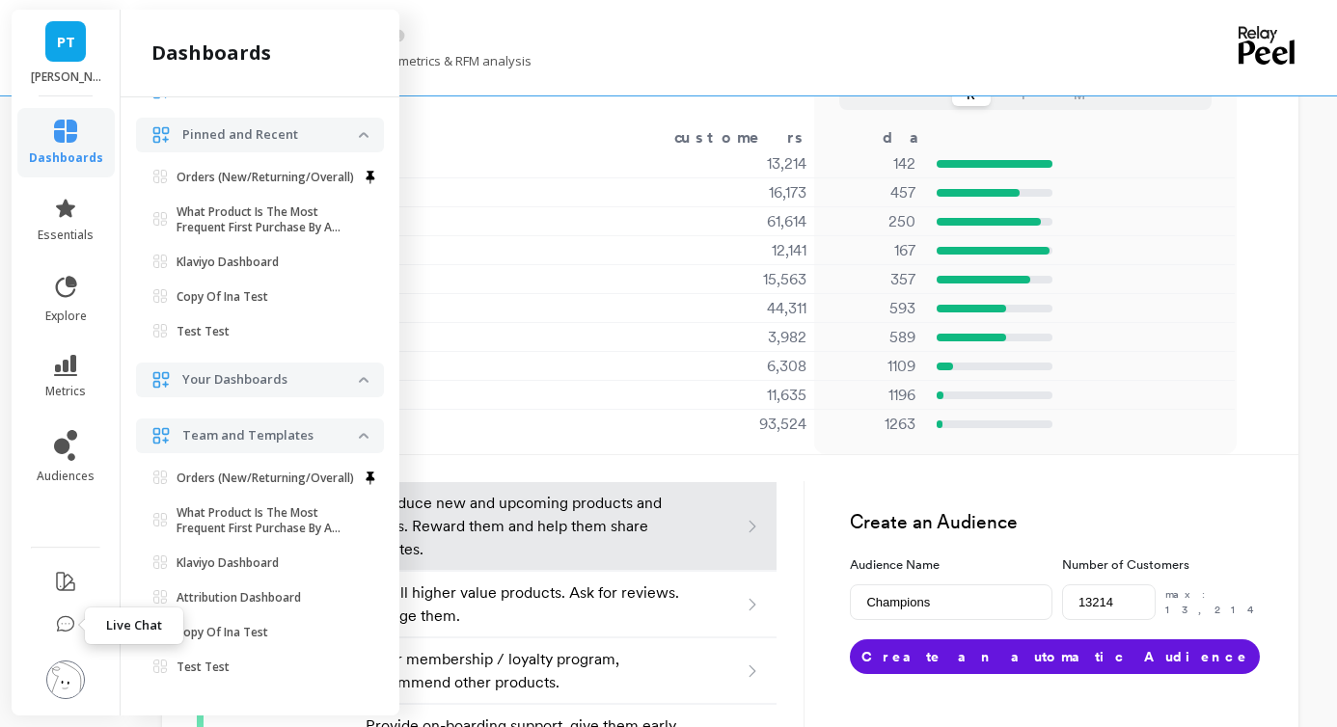
click at [66, 623] on icon at bounding box center [65, 625] width 19 height 19
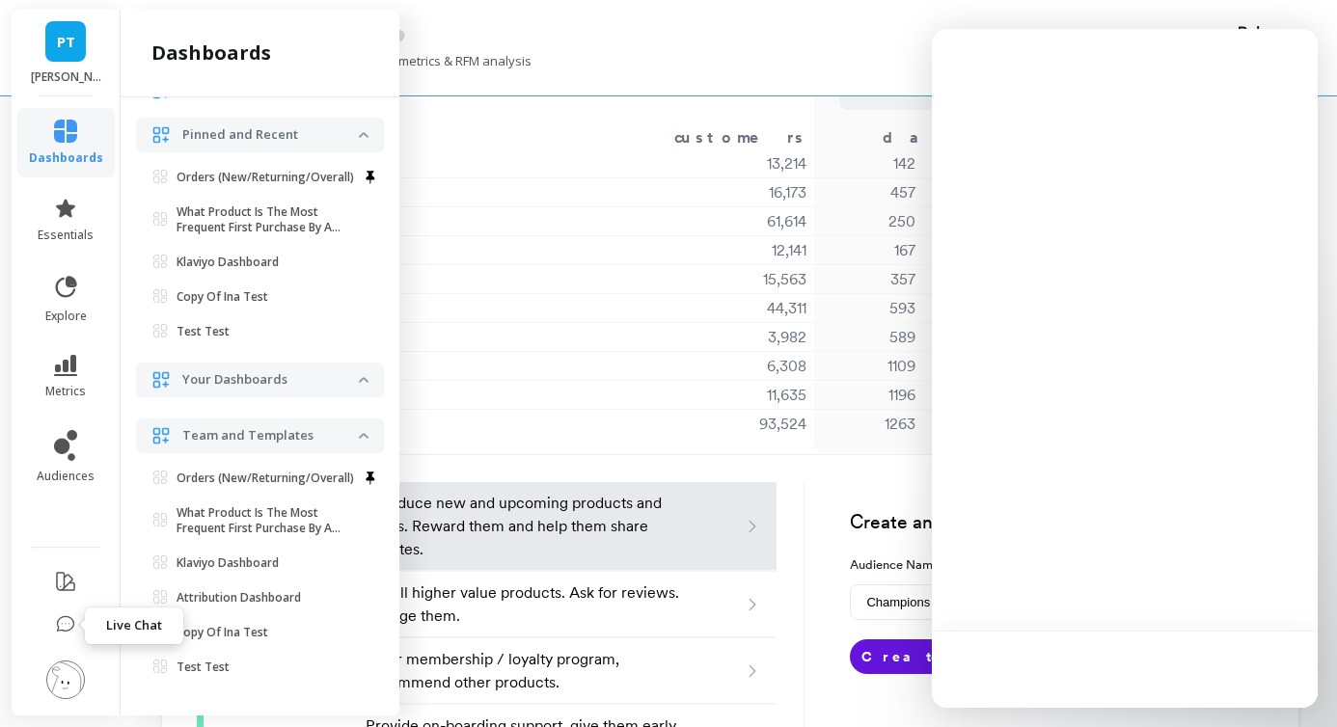
scroll to position [0, 0]
click at [62, 599] on button at bounding box center [65, 583] width 23 height 45
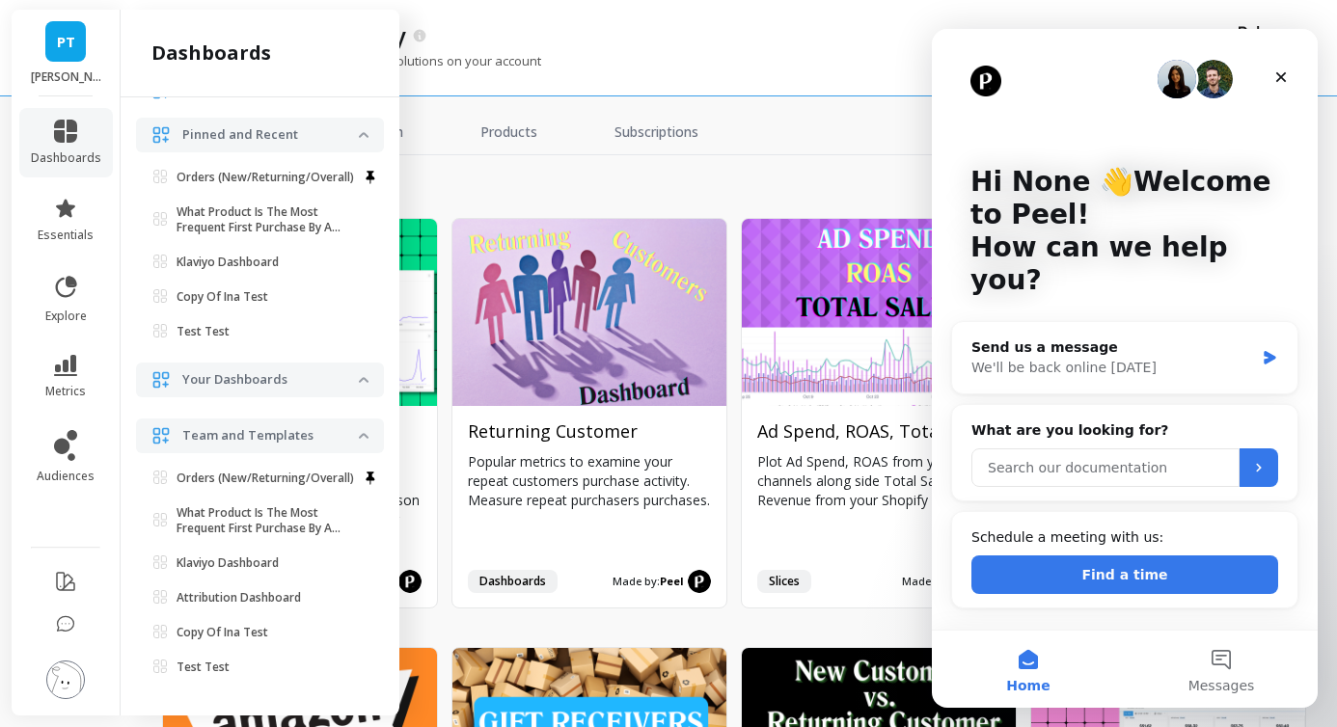
click at [1015, 449] on input "Search our documentation" at bounding box center [1106, 468] width 268 height 39
click at [1216, 674] on button "Messages" at bounding box center [1221, 669] width 193 height 77
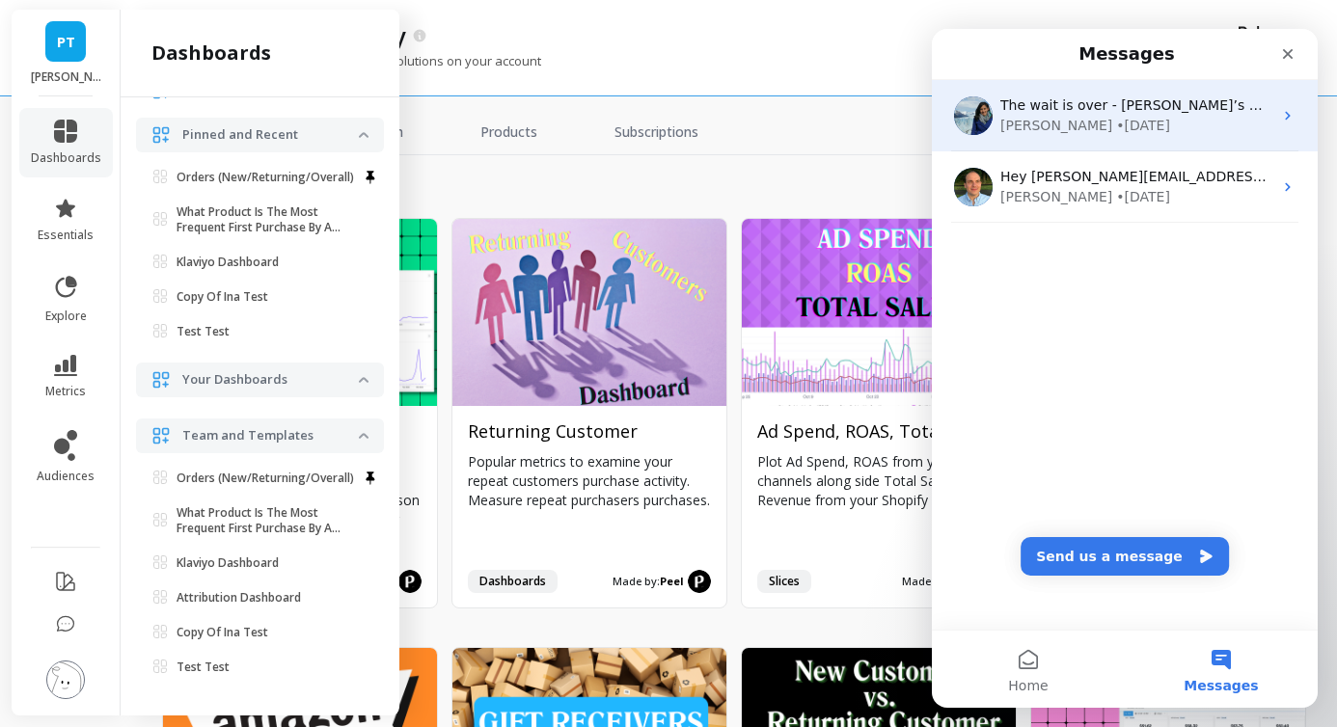
click at [1212, 121] on div "Ruhi • 97w ago" at bounding box center [1137, 126] width 272 height 20
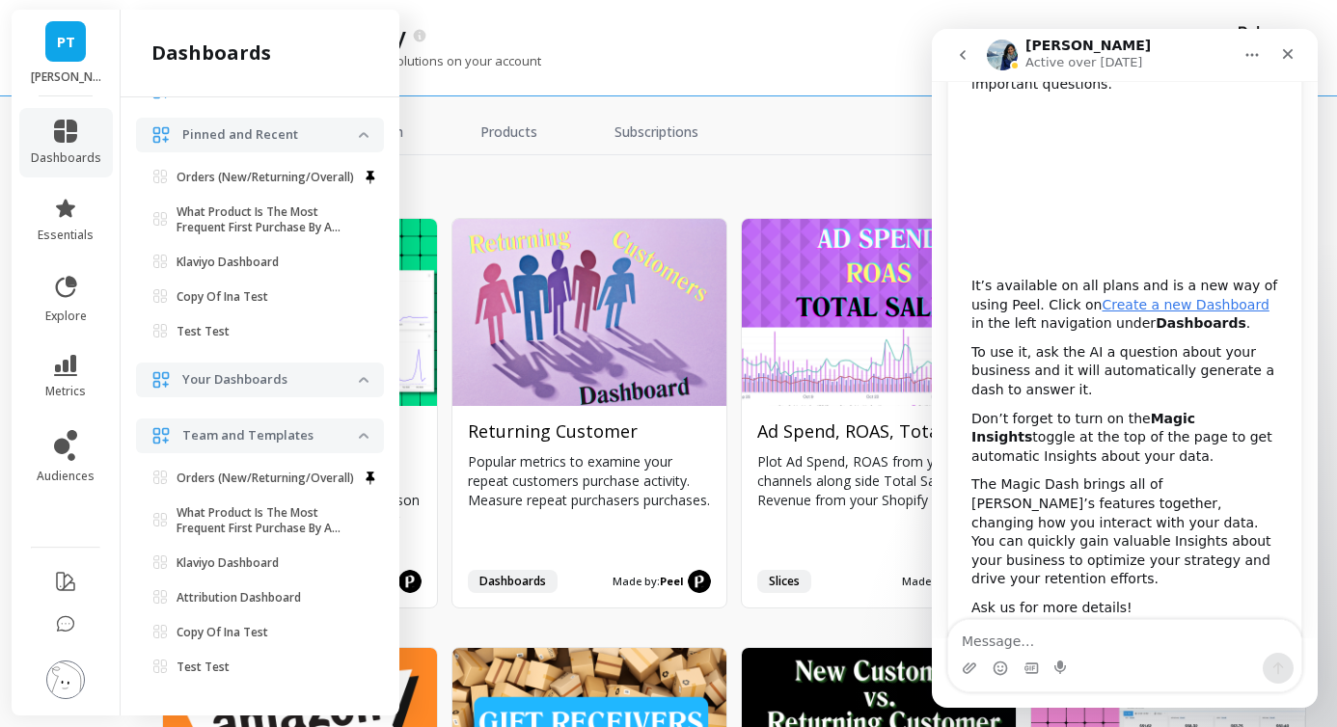
scroll to position [217, 0]
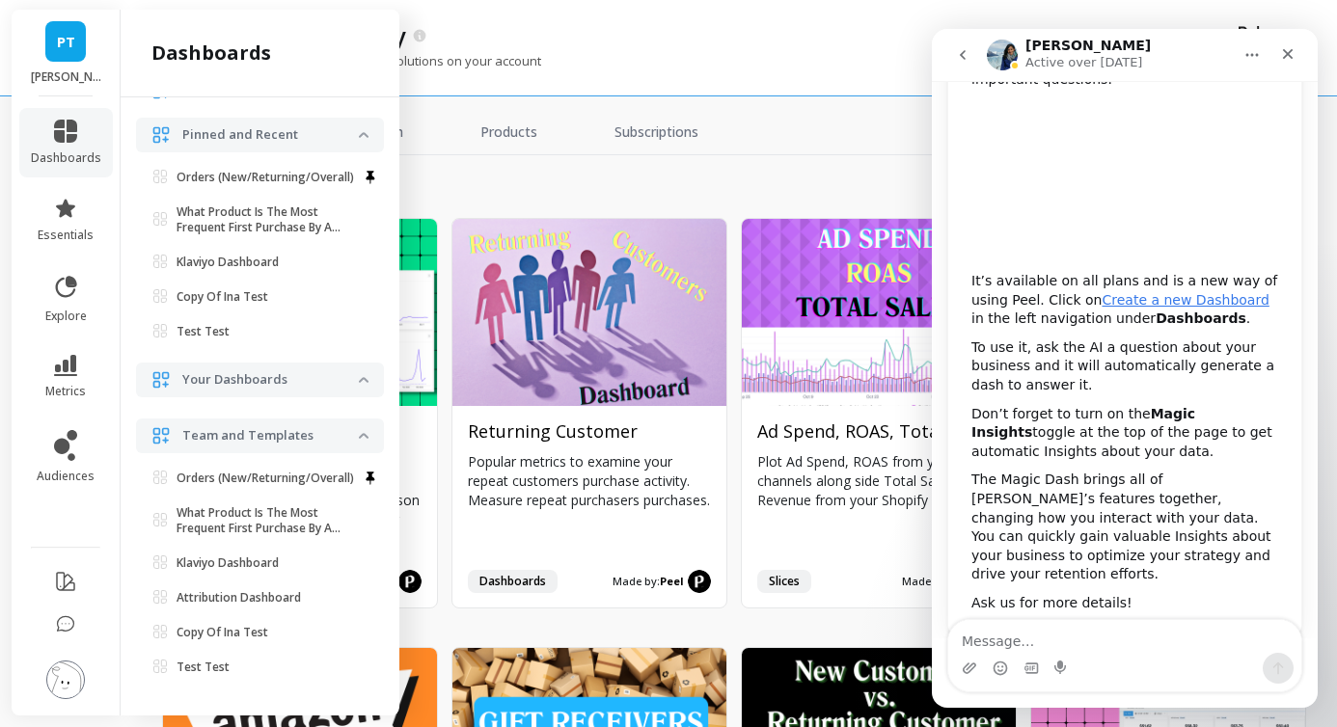
click at [950, 64] on button "go back" at bounding box center [963, 55] width 37 height 37
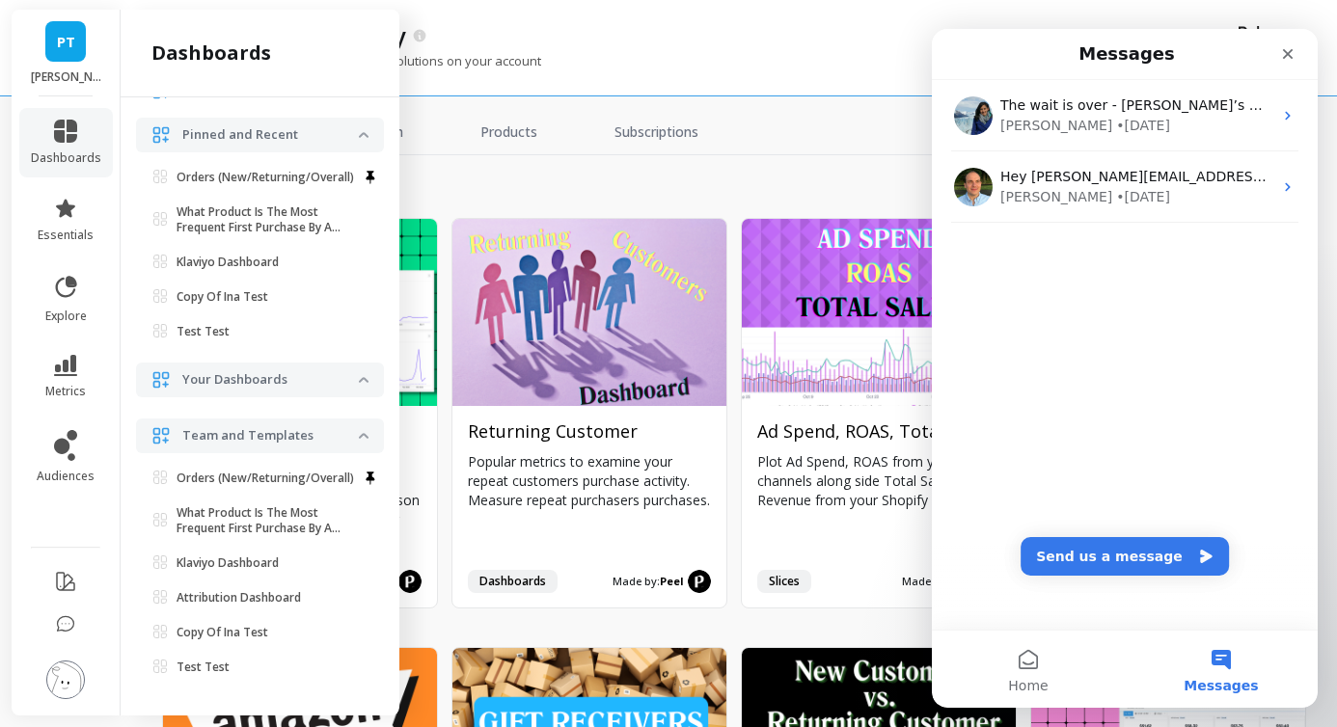
scroll to position [0, 0]
click at [1289, 56] on icon "Close" at bounding box center [1288, 54] width 11 height 11
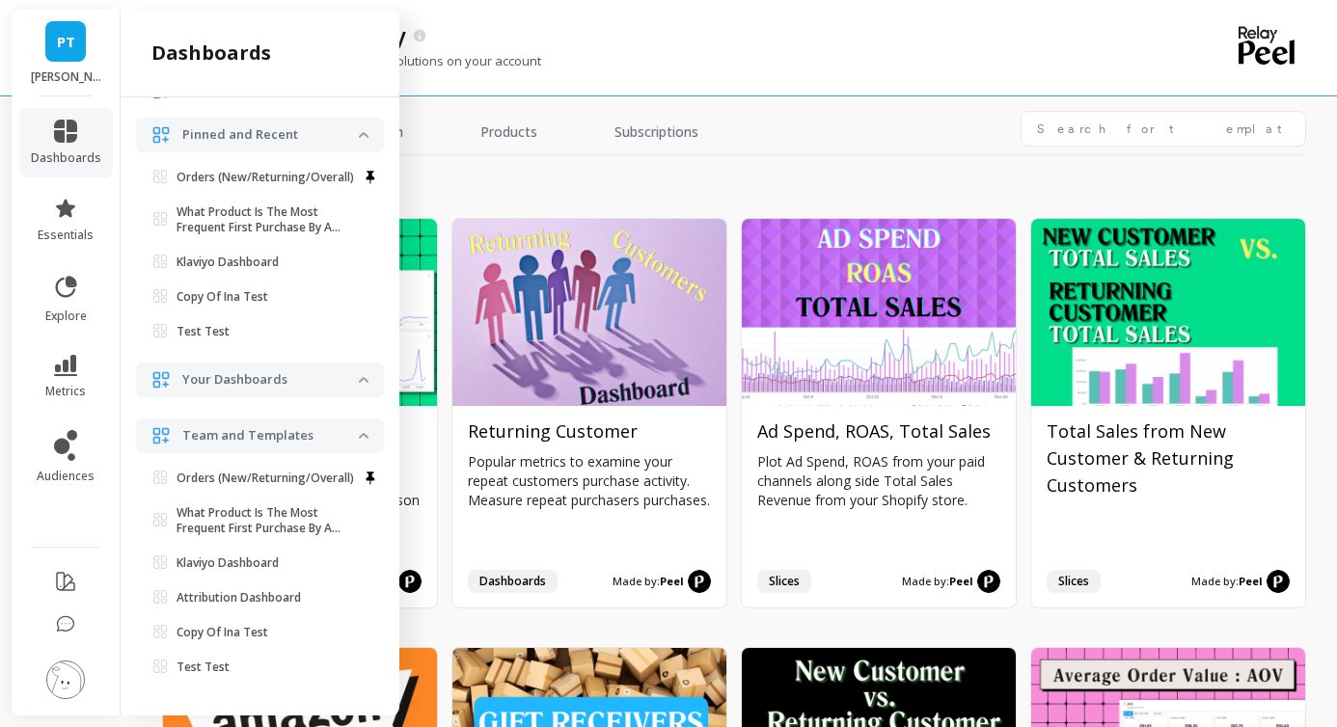
click at [1266, 45] on icon at bounding box center [1267, 45] width 56 height 39
